Goal: Book appointment/travel/reservation

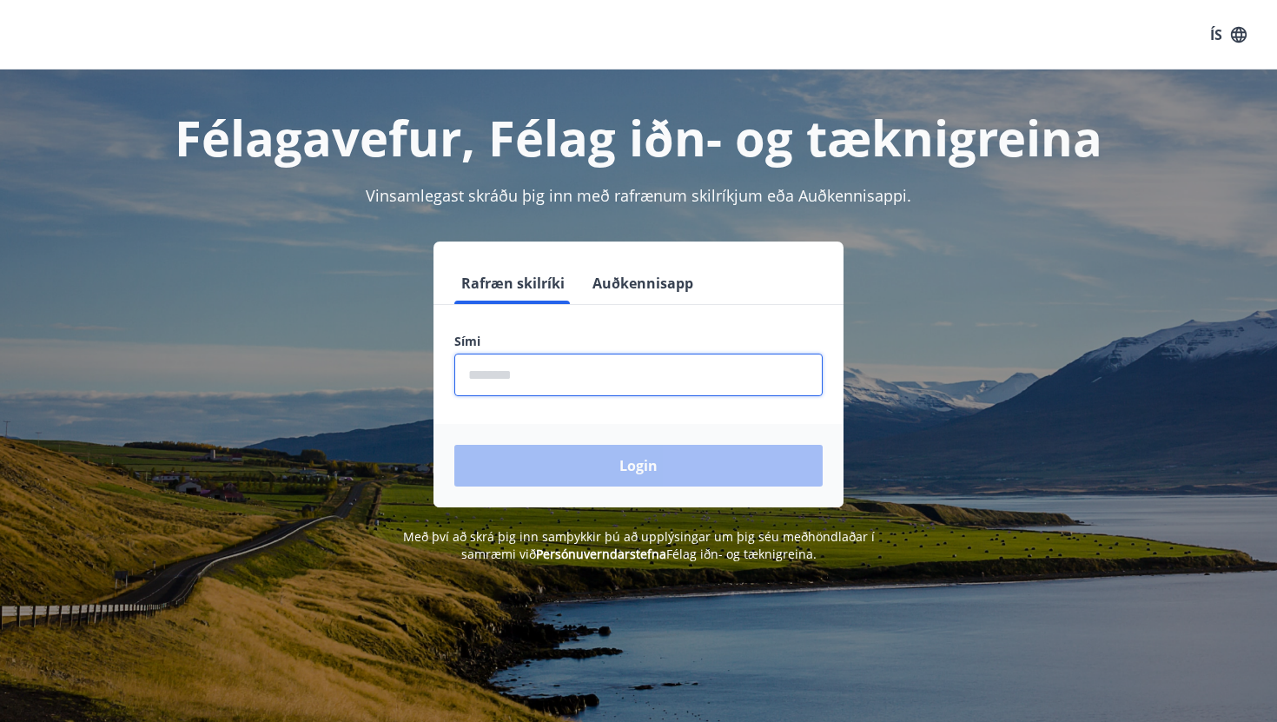
click at [567, 377] on input "phone" at bounding box center [638, 374] width 368 height 43
type input "********"
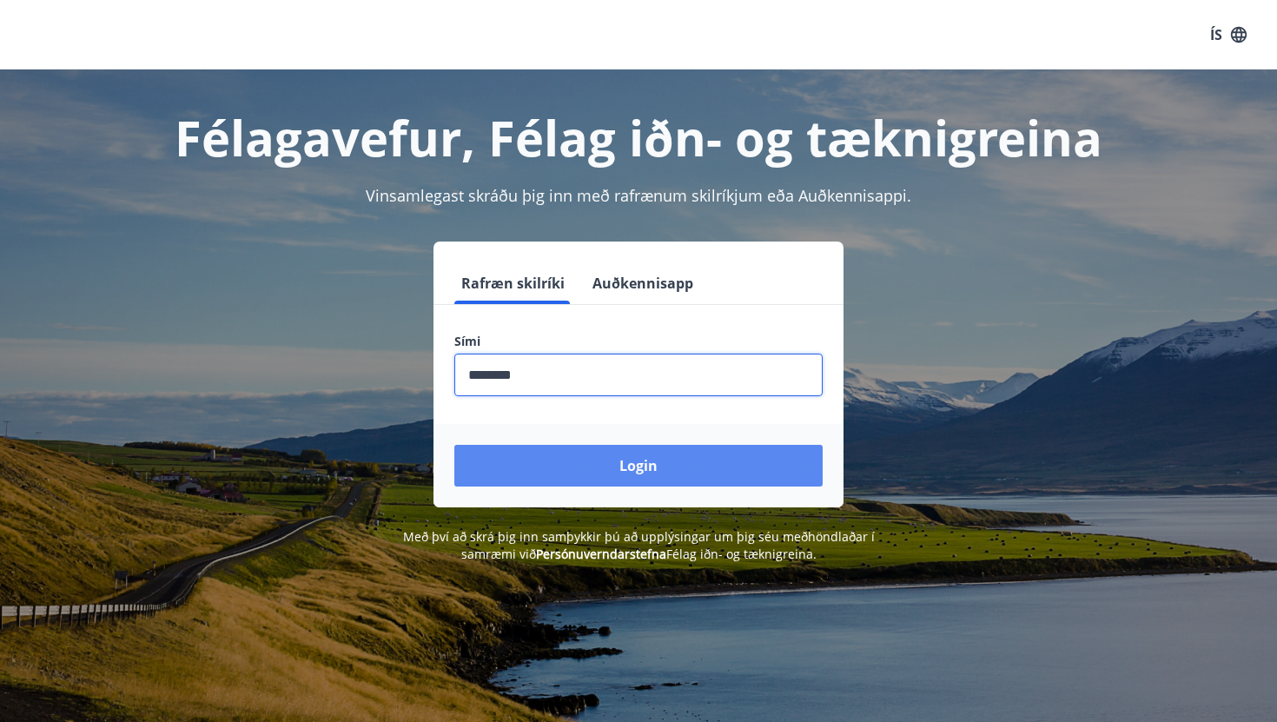
click at [604, 470] on button "Login" at bounding box center [638, 466] width 368 height 42
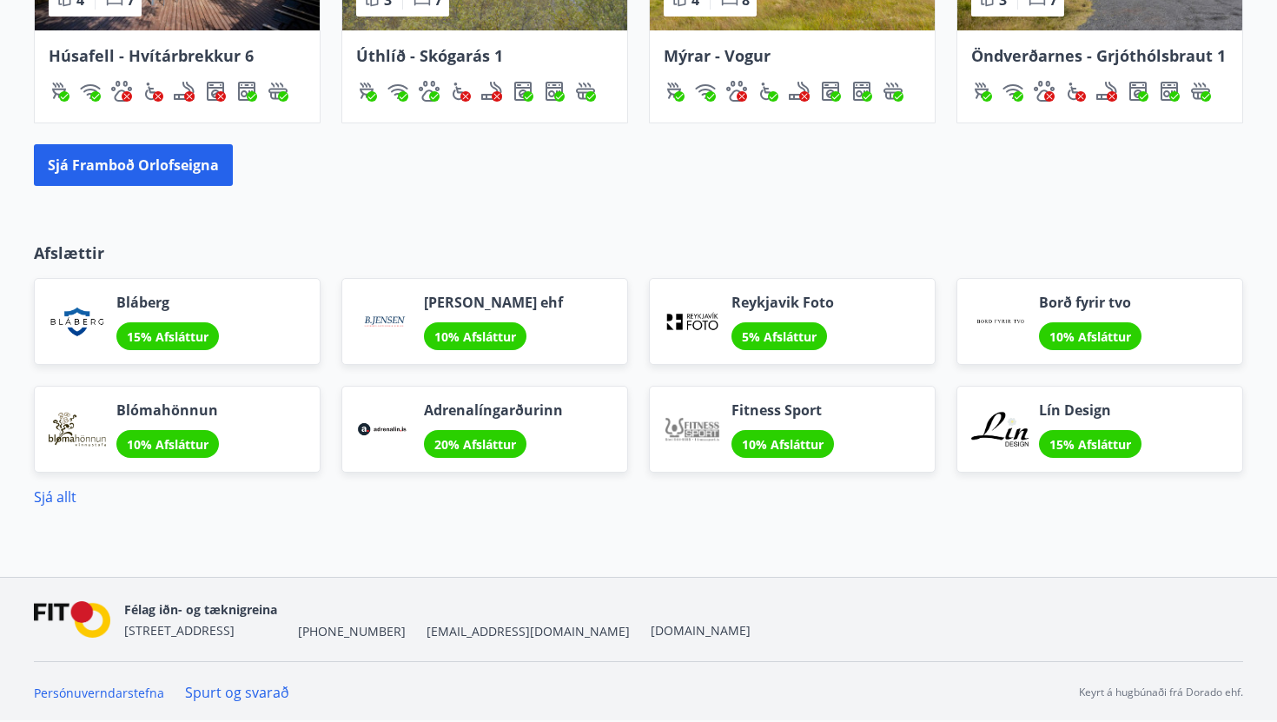
scroll to position [1088, 0]
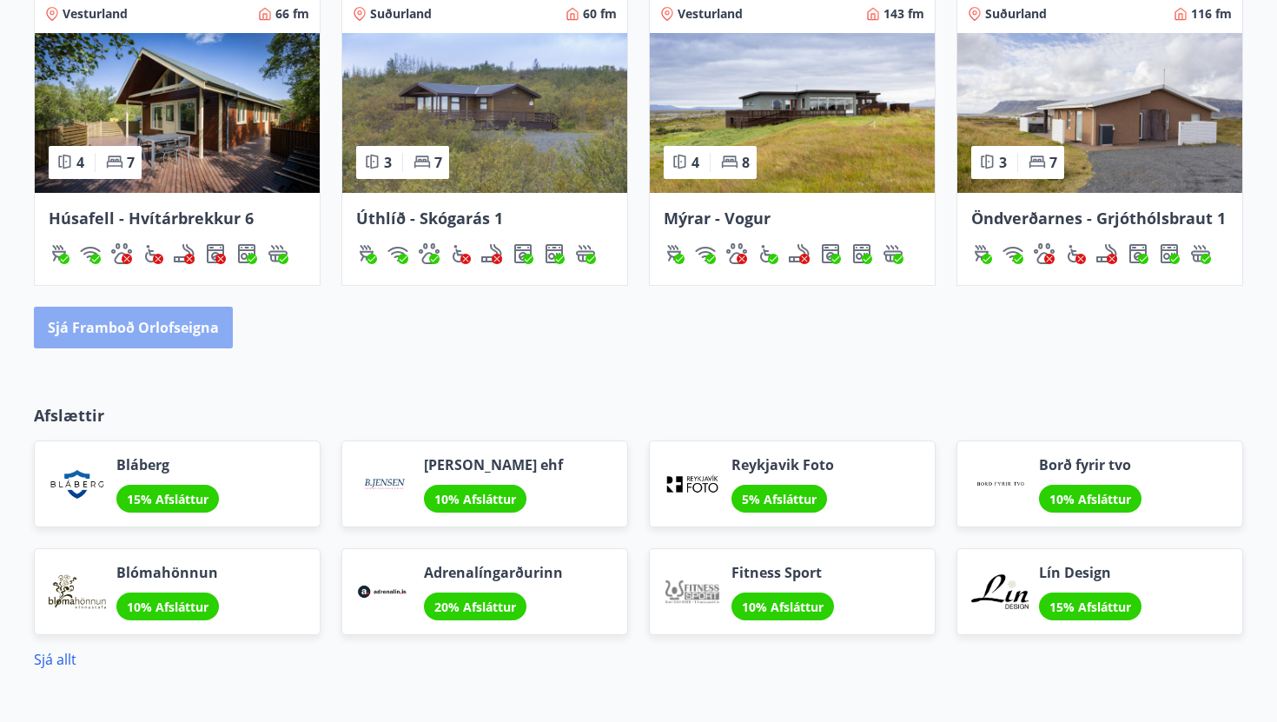
click at [177, 321] on button "Sjá framboð orlofseigna" at bounding box center [133, 328] width 199 height 42
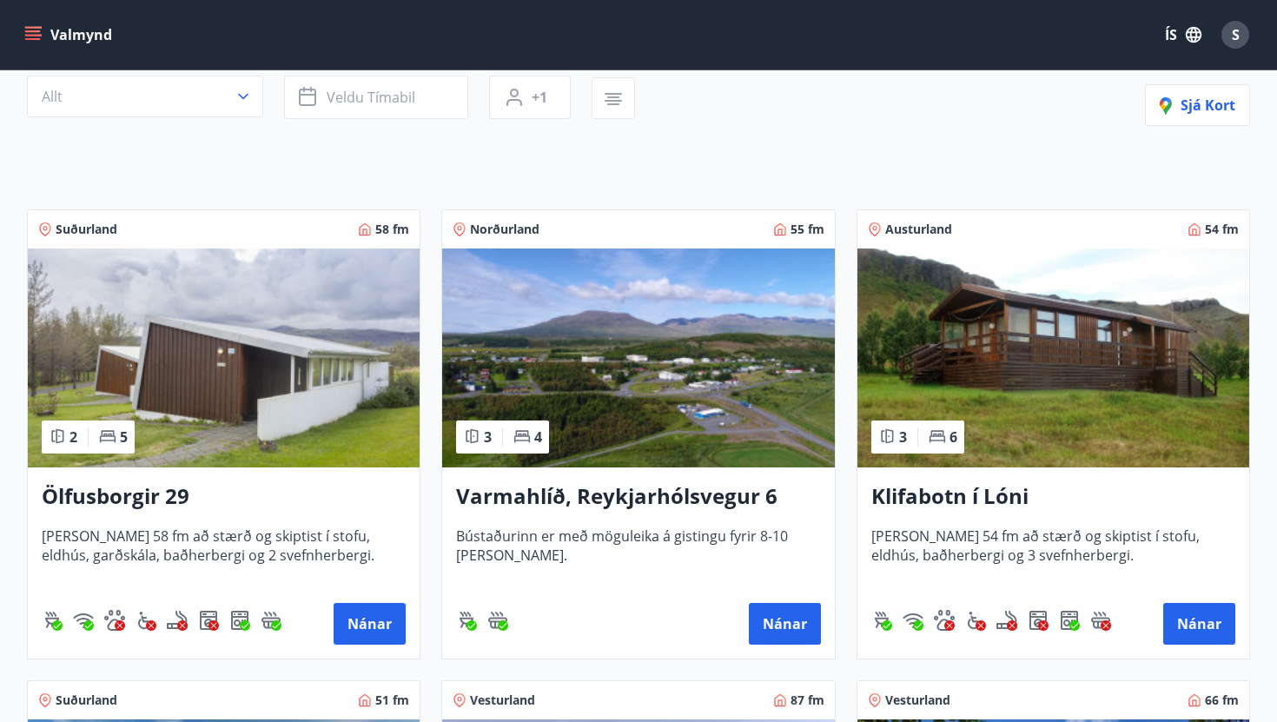
scroll to position [208, 0]
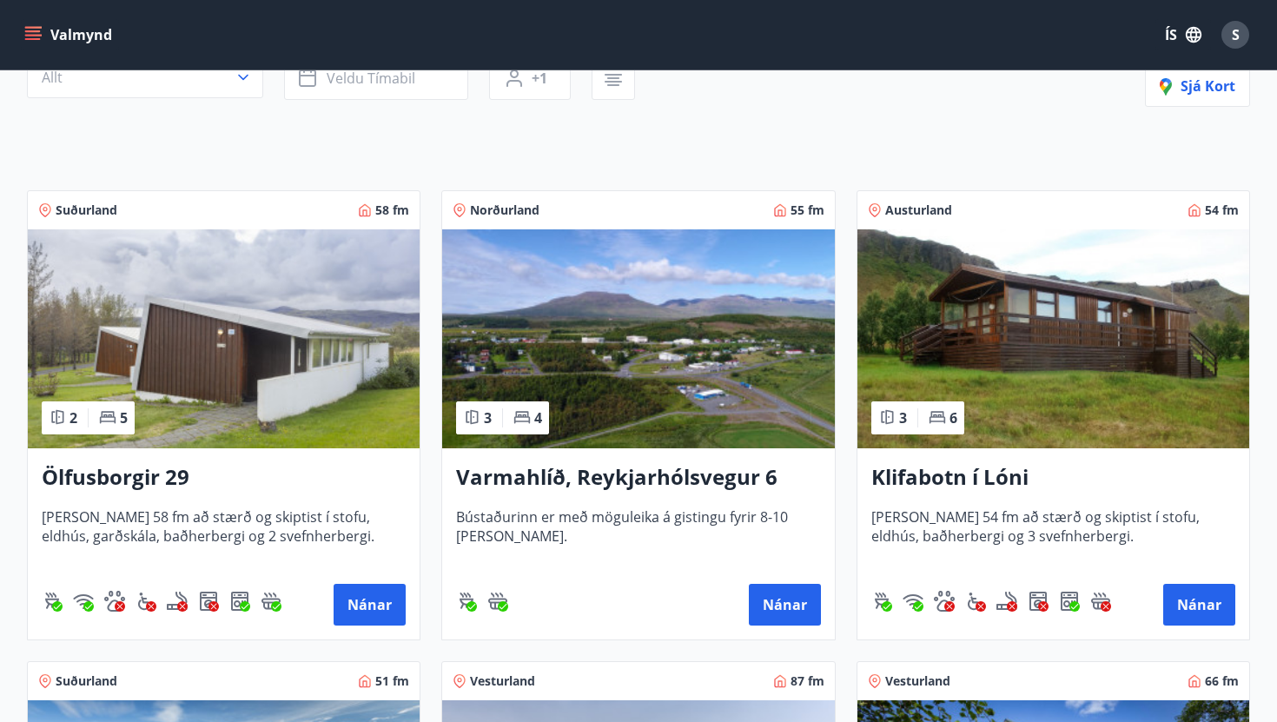
click at [650, 412] on img at bounding box center [638, 338] width 392 height 219
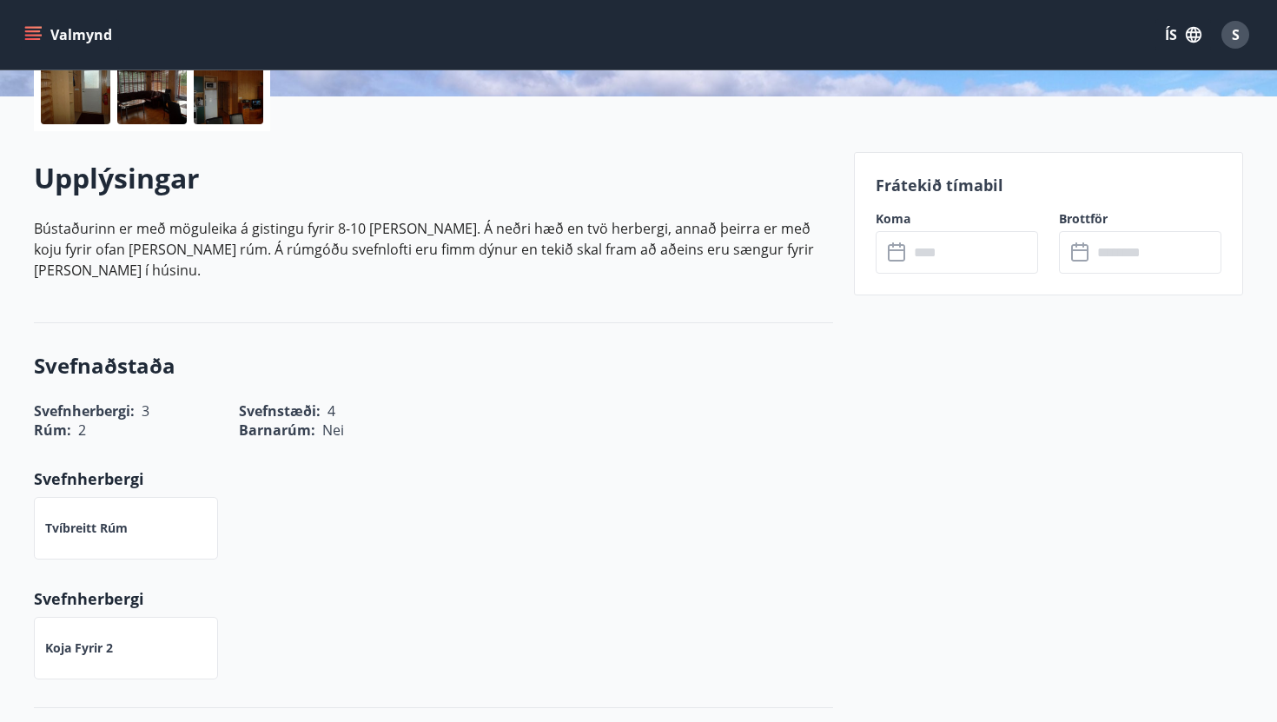
scroll to position [313, 0]
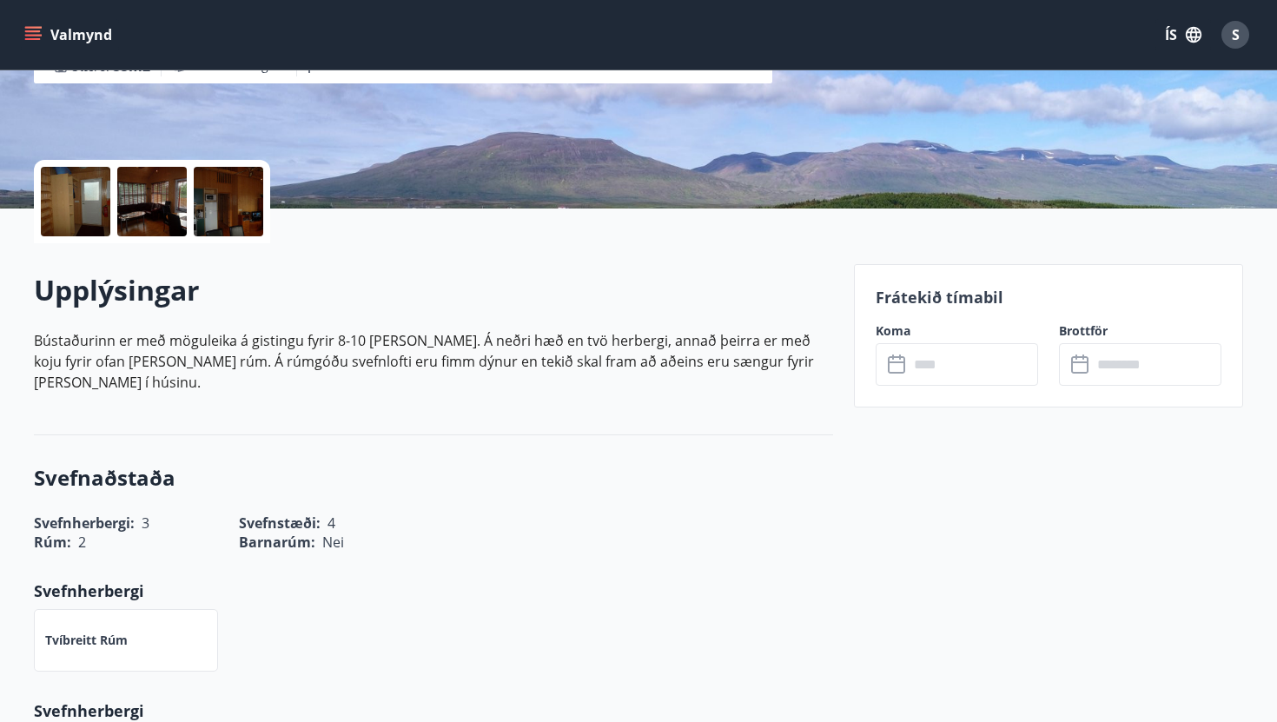
click at [90, 209] on div at bounding box center [75, 201] width 69 height 69
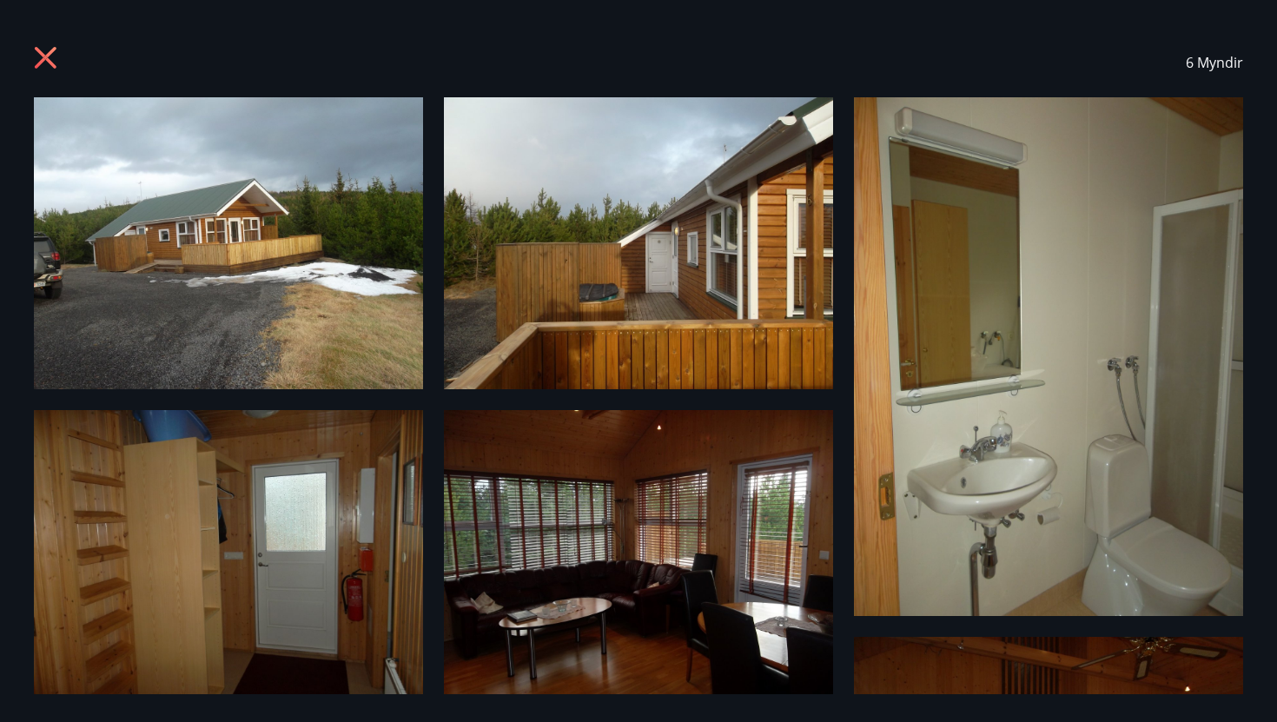
click at [45, 72] on icon at bounding box center [48, 60] width 28 height 28
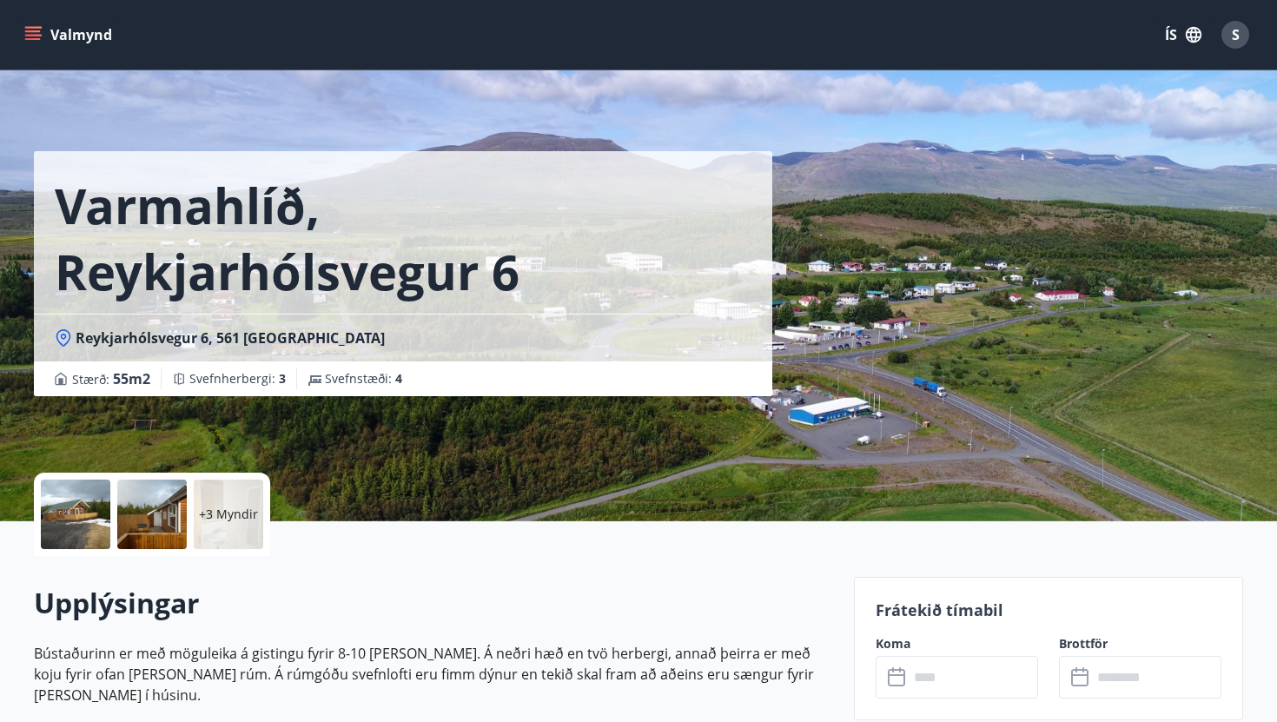
scroll to position [5, 0]
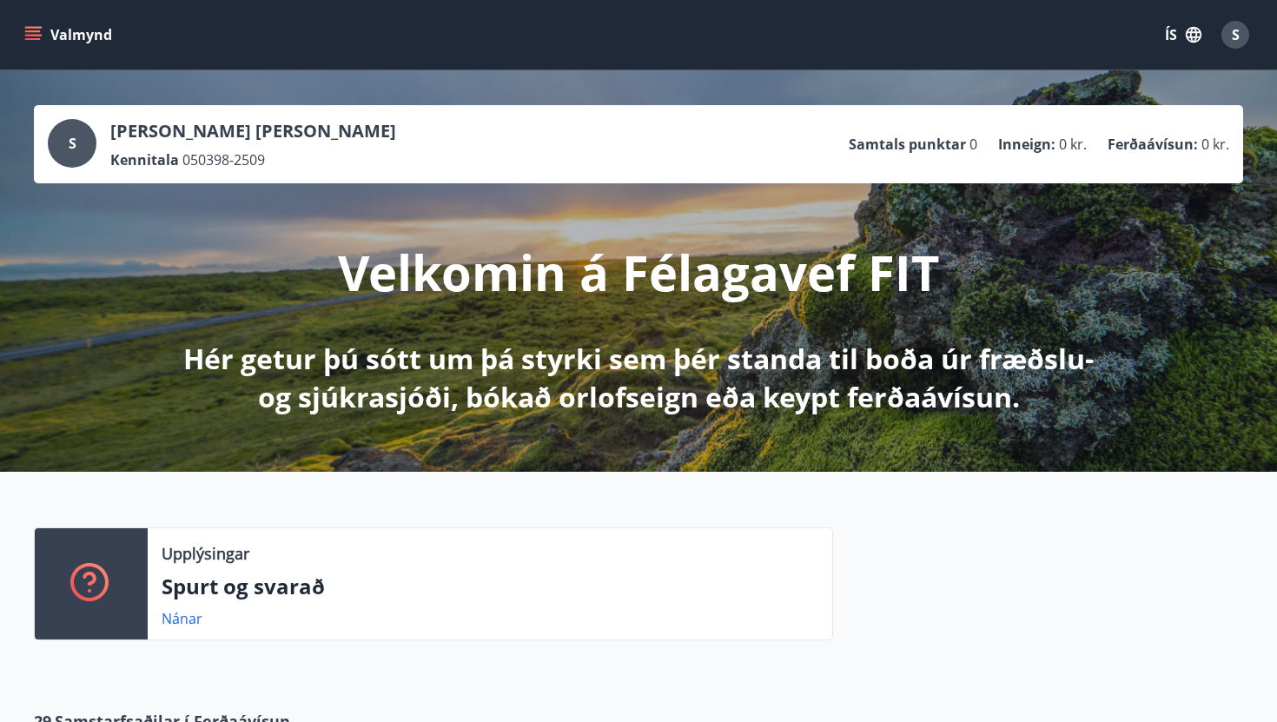
click at [55, 39] on button "Valmynd" at bounding box center [70, 34] width 98 height 31
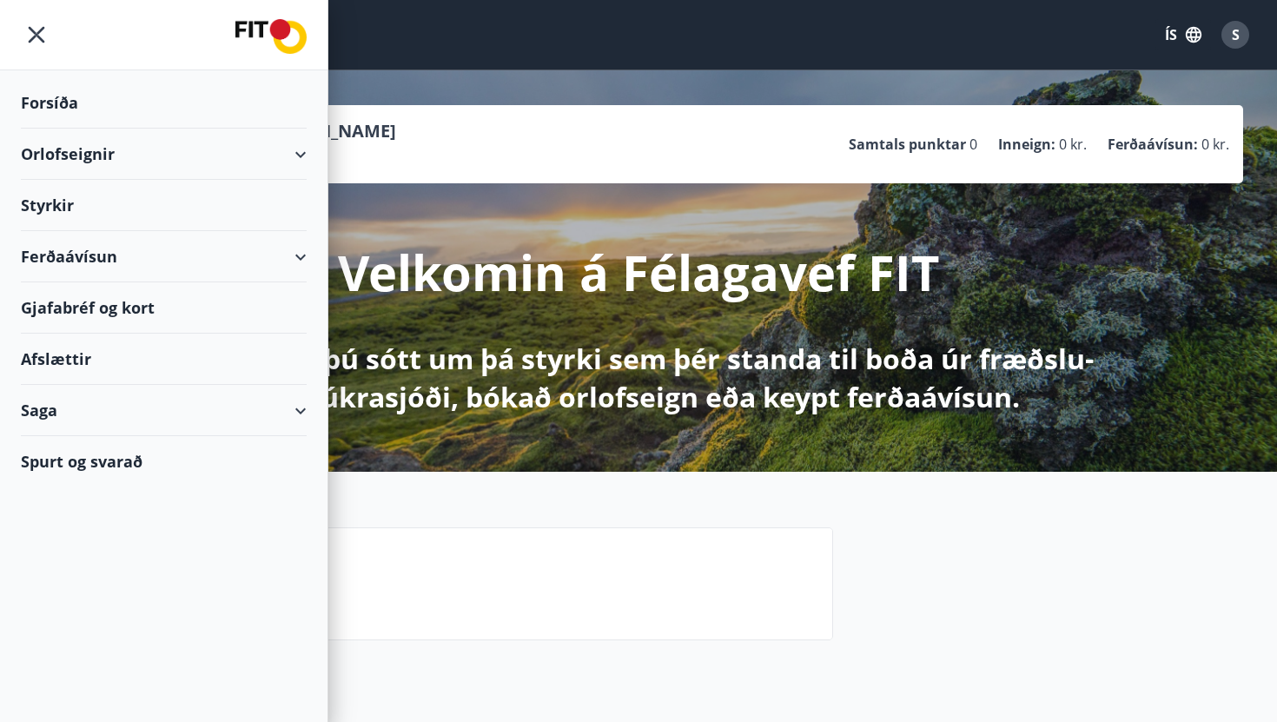
click at [129, 148] on div "Orlofseignir" at bounding box center [164, 154] width 286 height 51
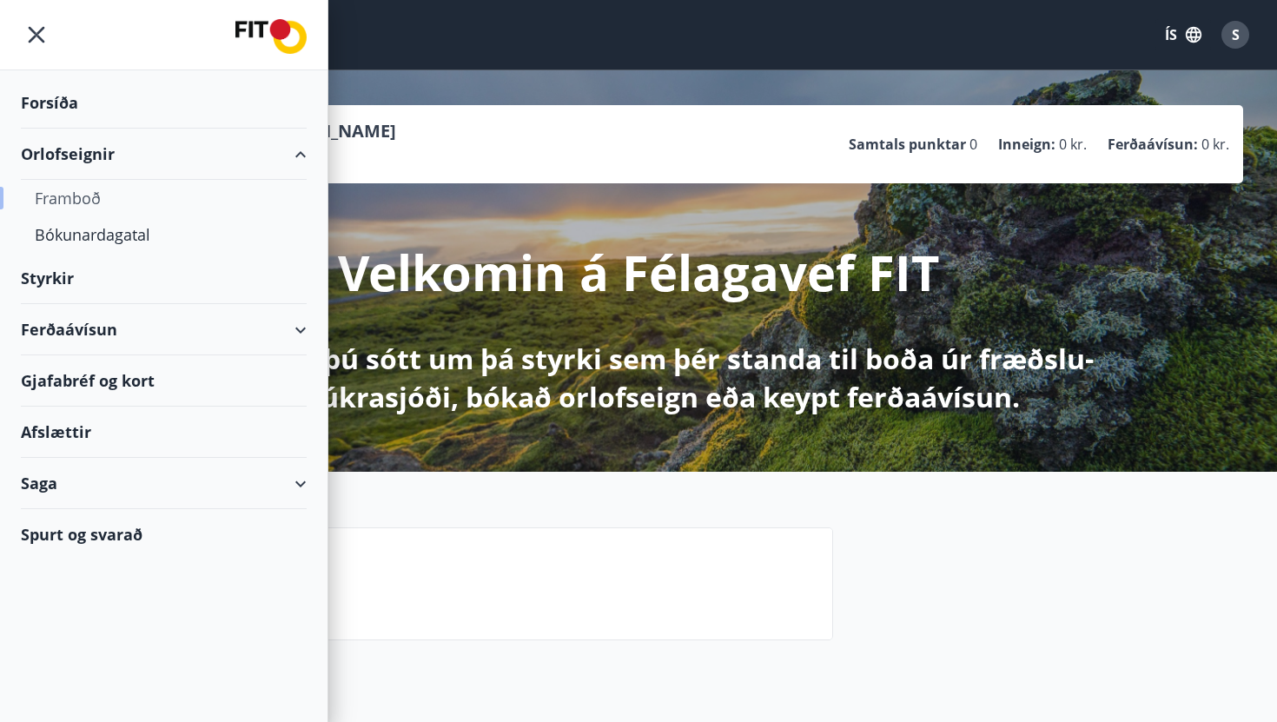
click at [115, 194] on div "Framboð" at bounding box center [164, 198] width 258 height 36
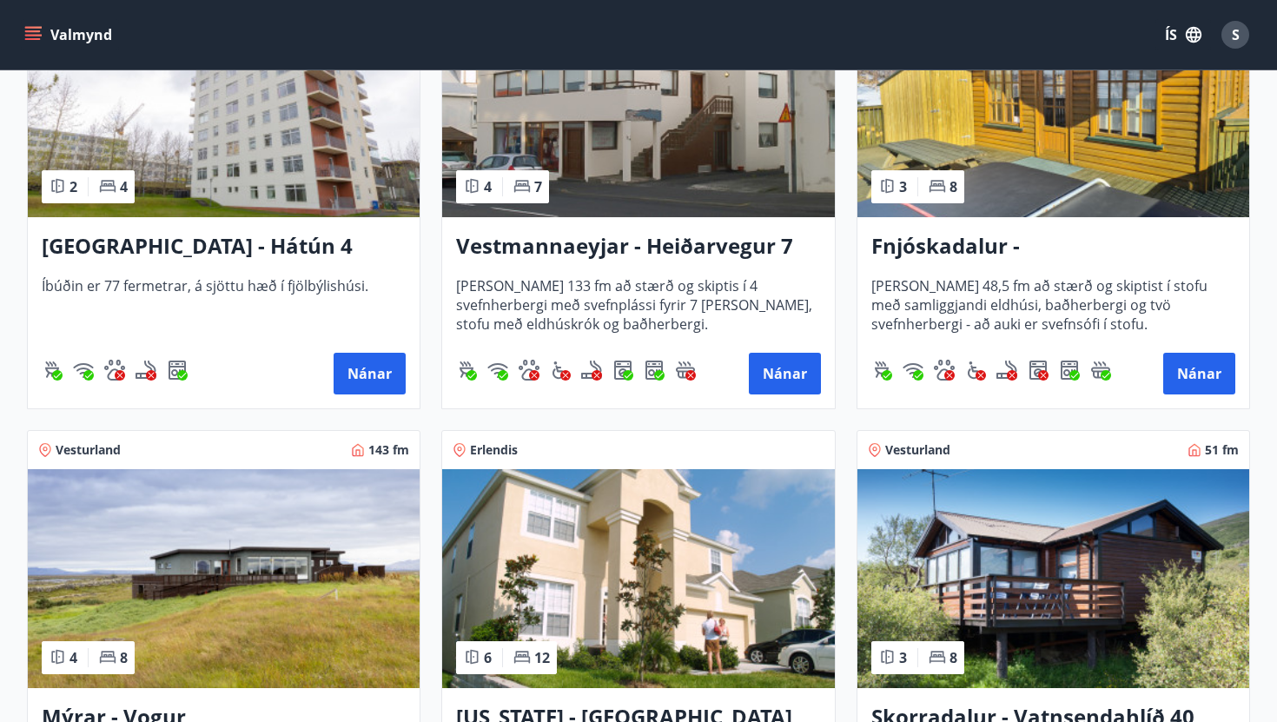
scroll to position [1853, 0]
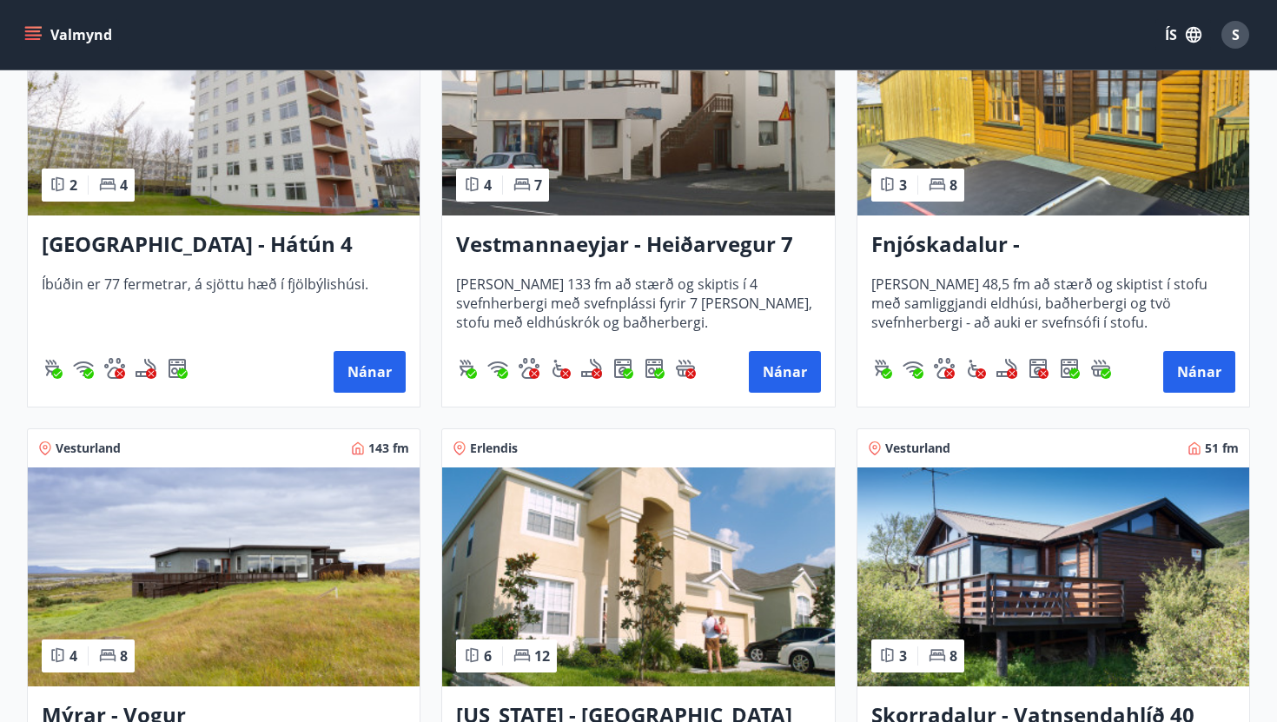
click at [1011, 135] on img at bounding box center [1053, 106] width 392 height 219
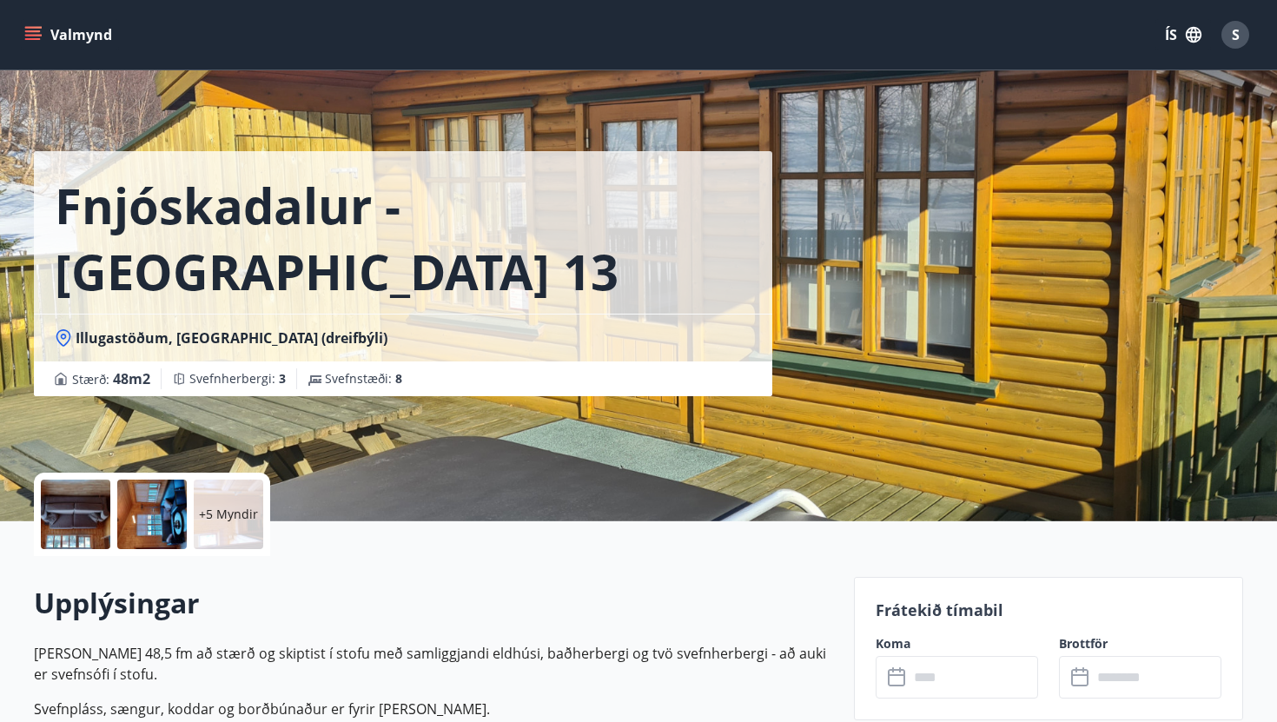
click at [69, 515] on div at bounding box center [75, 513] width 69 height 69
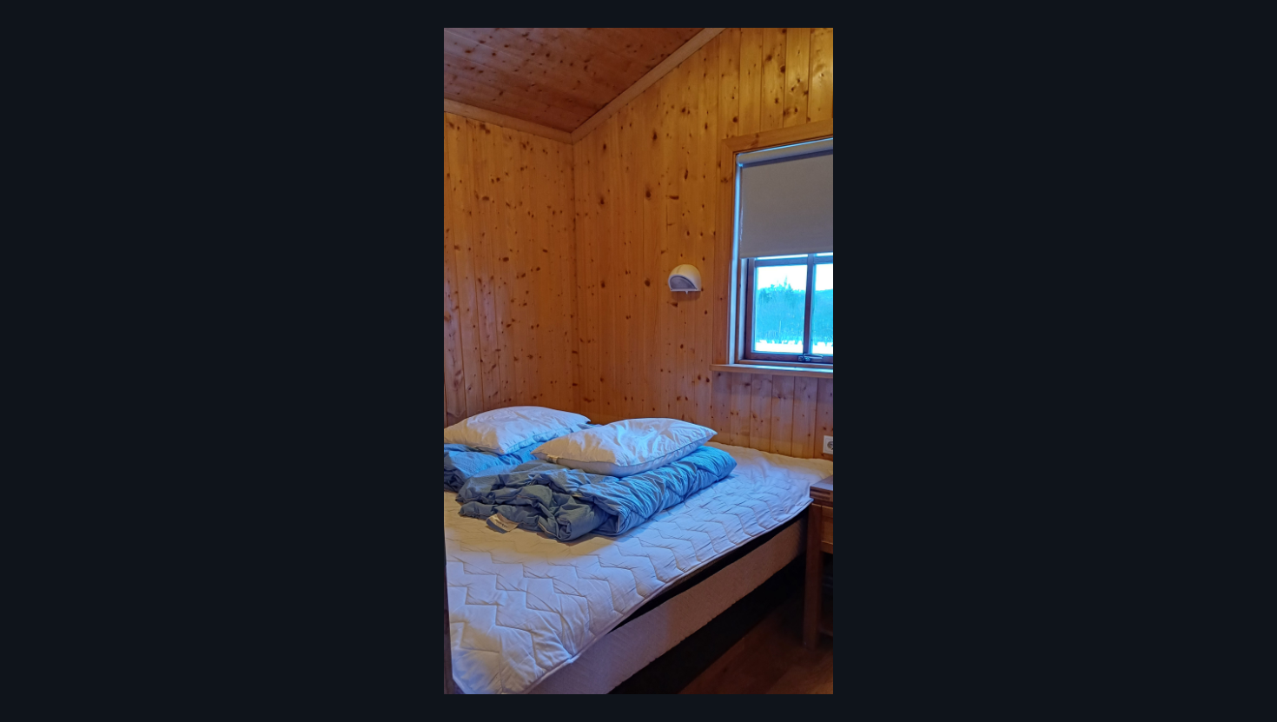
scroll to position [2847, 0]
